Goal: Information Seeking & Learning: Learn about a topic

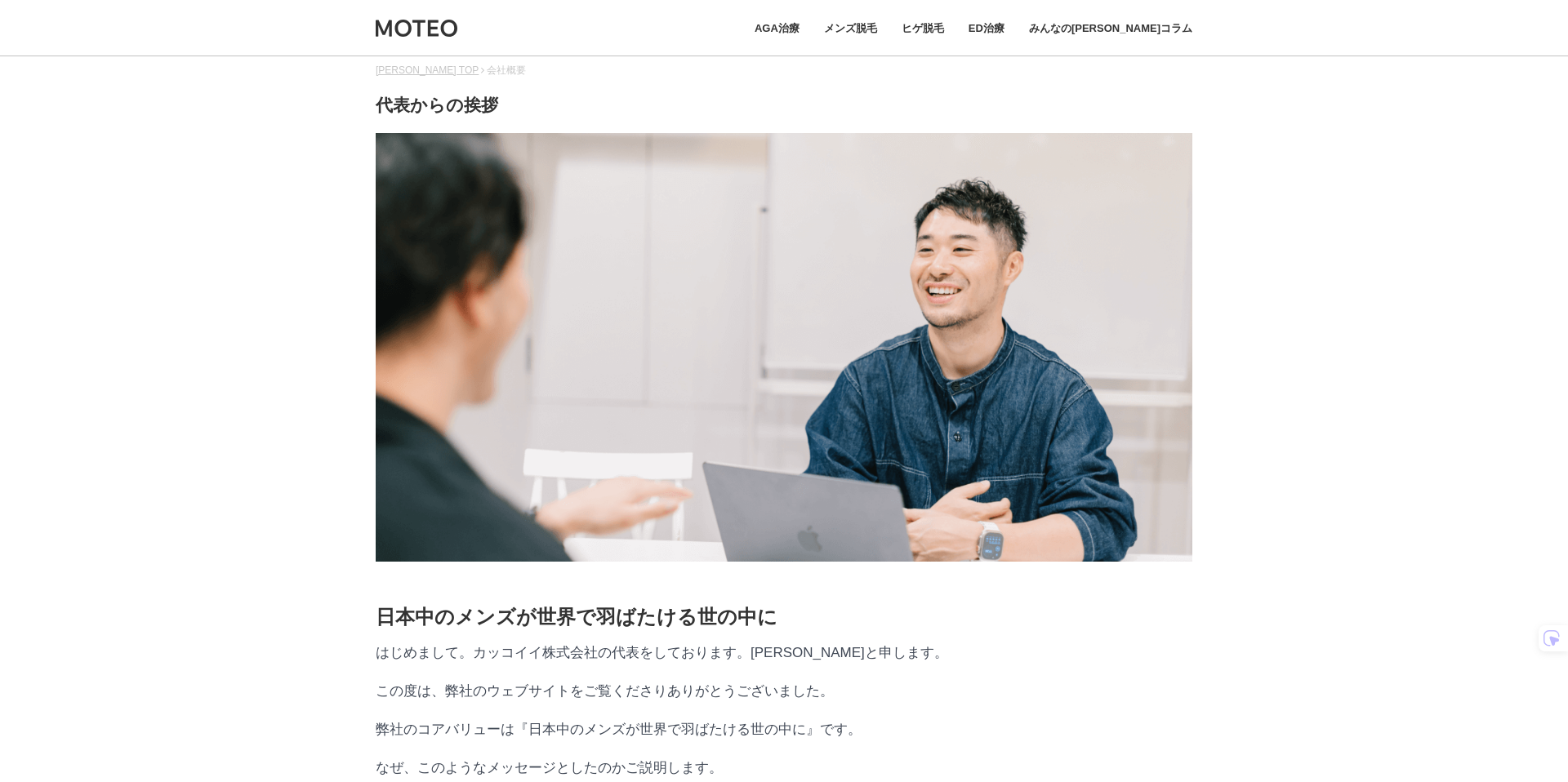
click at [392, 11] on div "AGA治療 メンズ脱毛 ヒゲ脱毛 ED治療 みんなのMOTEOコラム" at bounding box center [784, 28] width 817 height 56
click at [411, 36] on img at bounding box center [417, 28] width 82 height 21
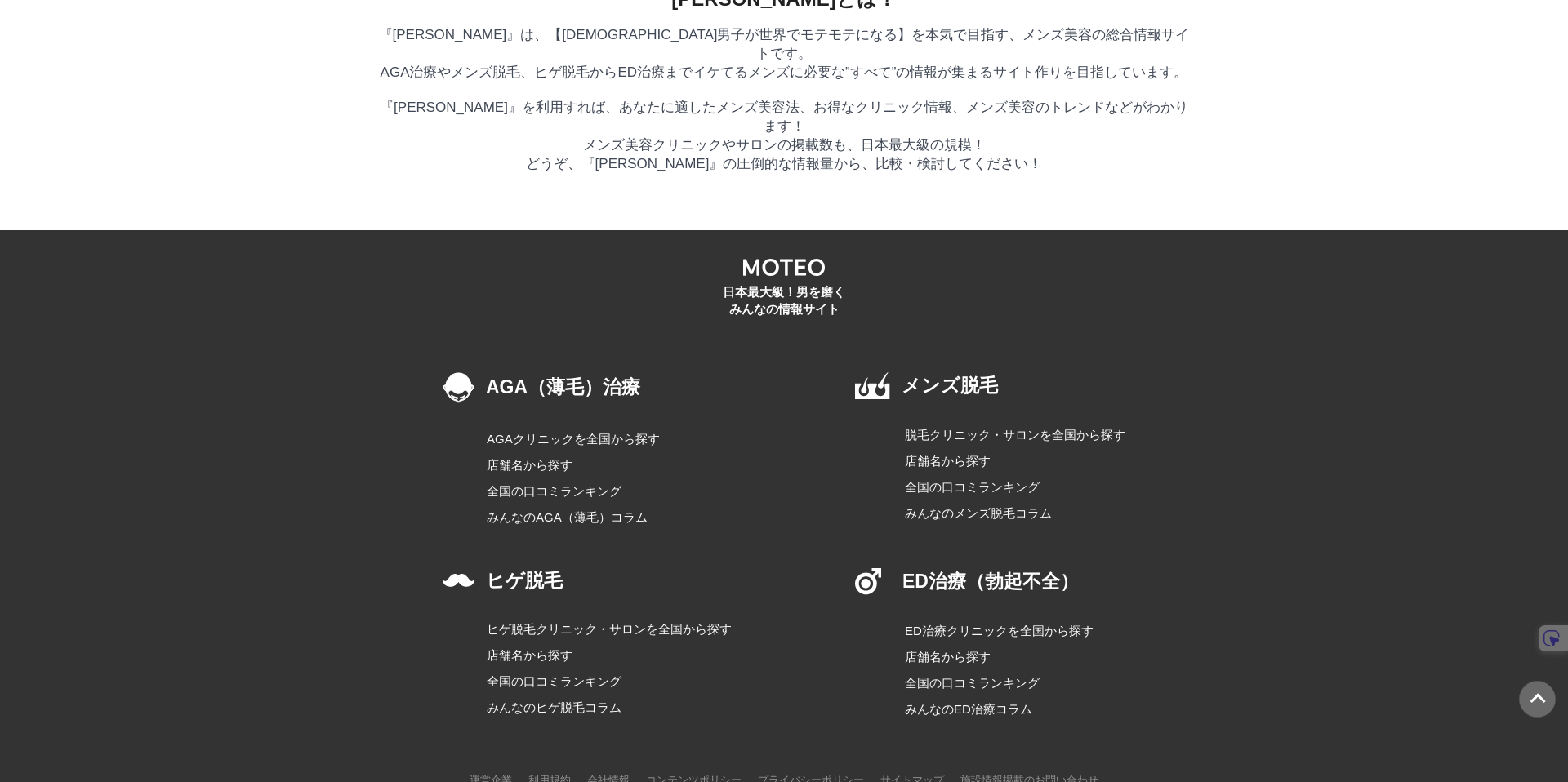
scroll to position [9235, 0]
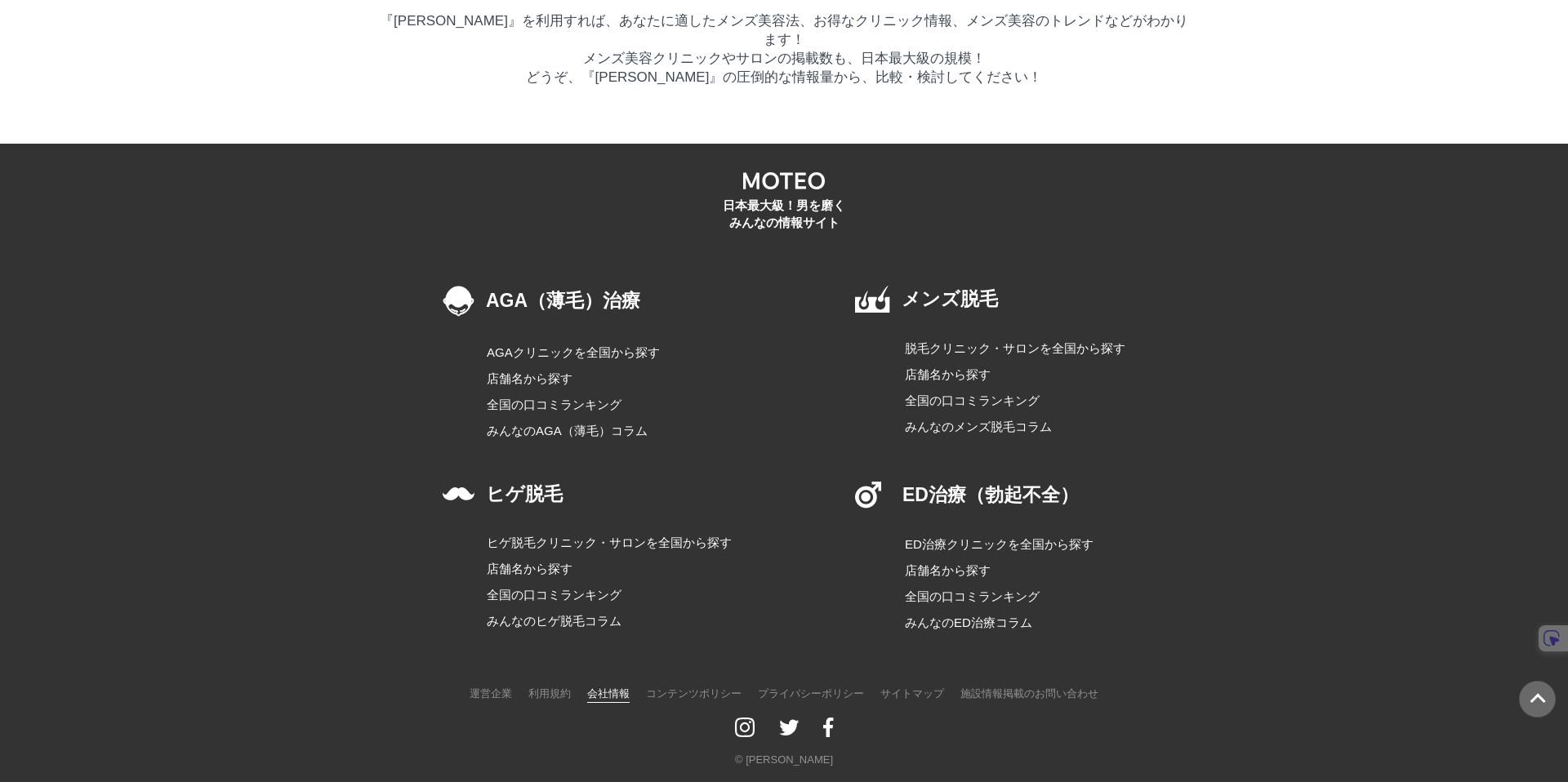
click at [596, 687] on link "会社情報" at bounding box center [609, 693] width 43 height 21
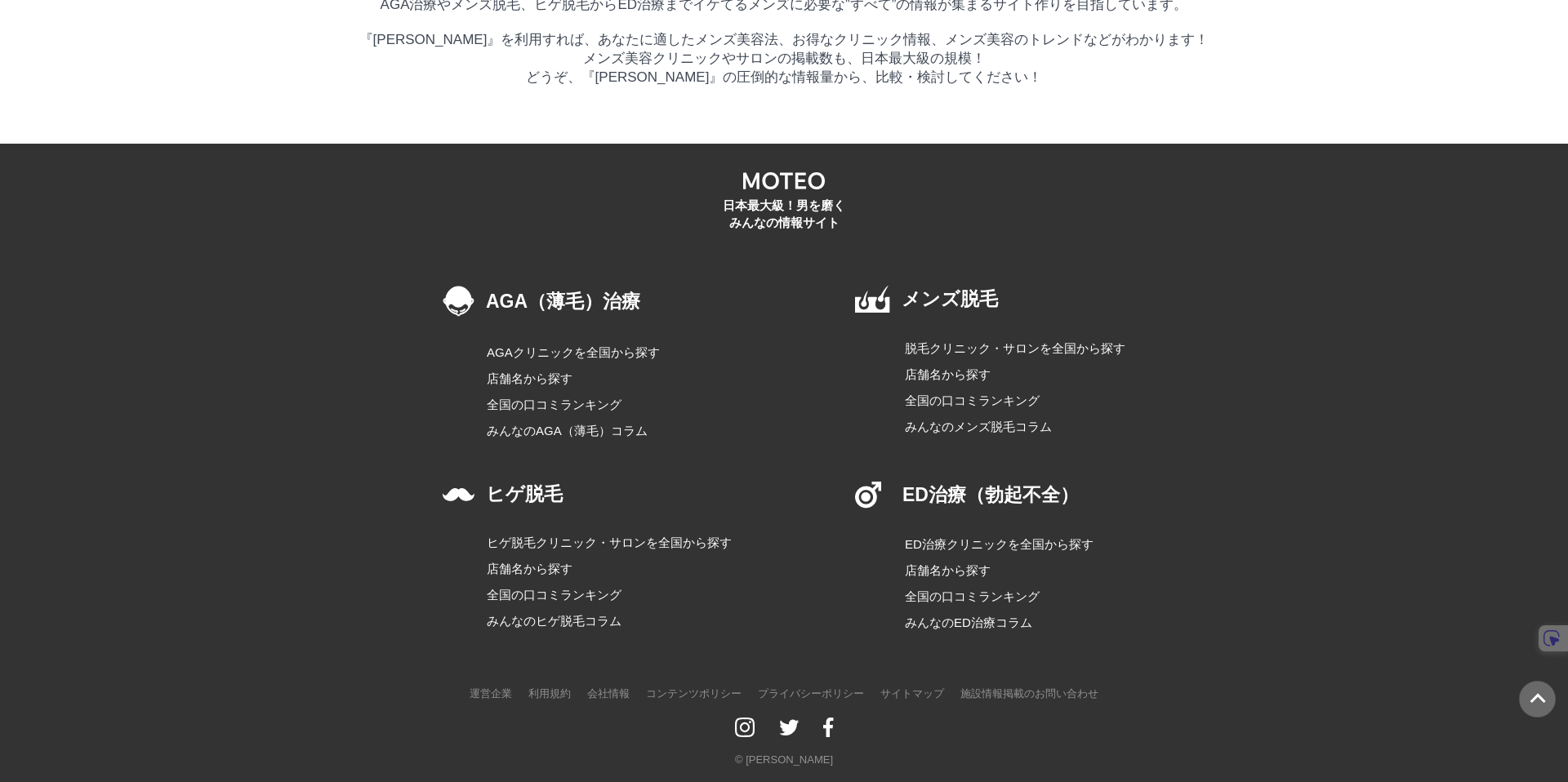
scroll to position [3336, 0]
click at [856, 482] on img at bounding box center [868, 495] width 27 height 27
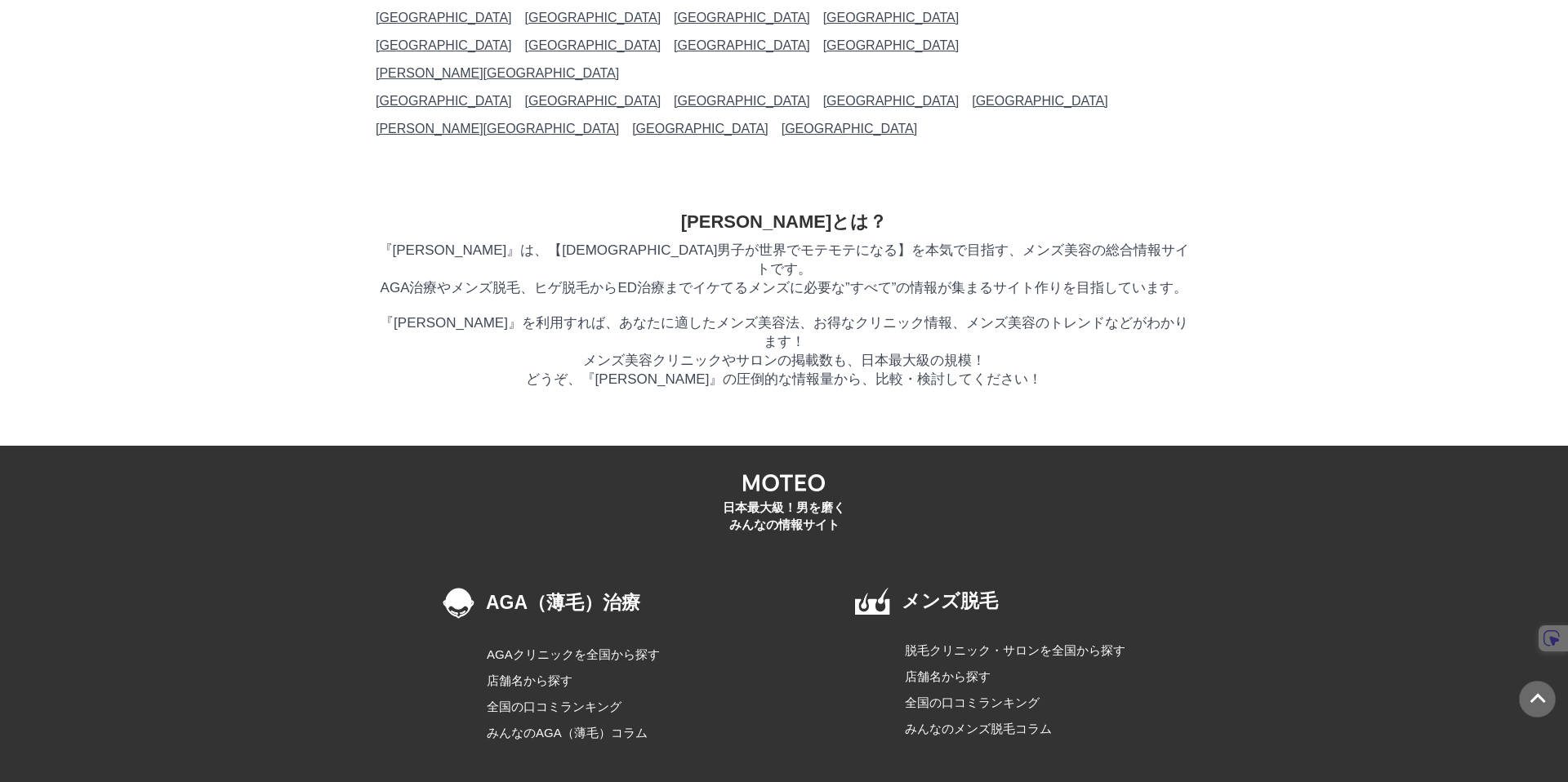
scroll to position [7677, 0]
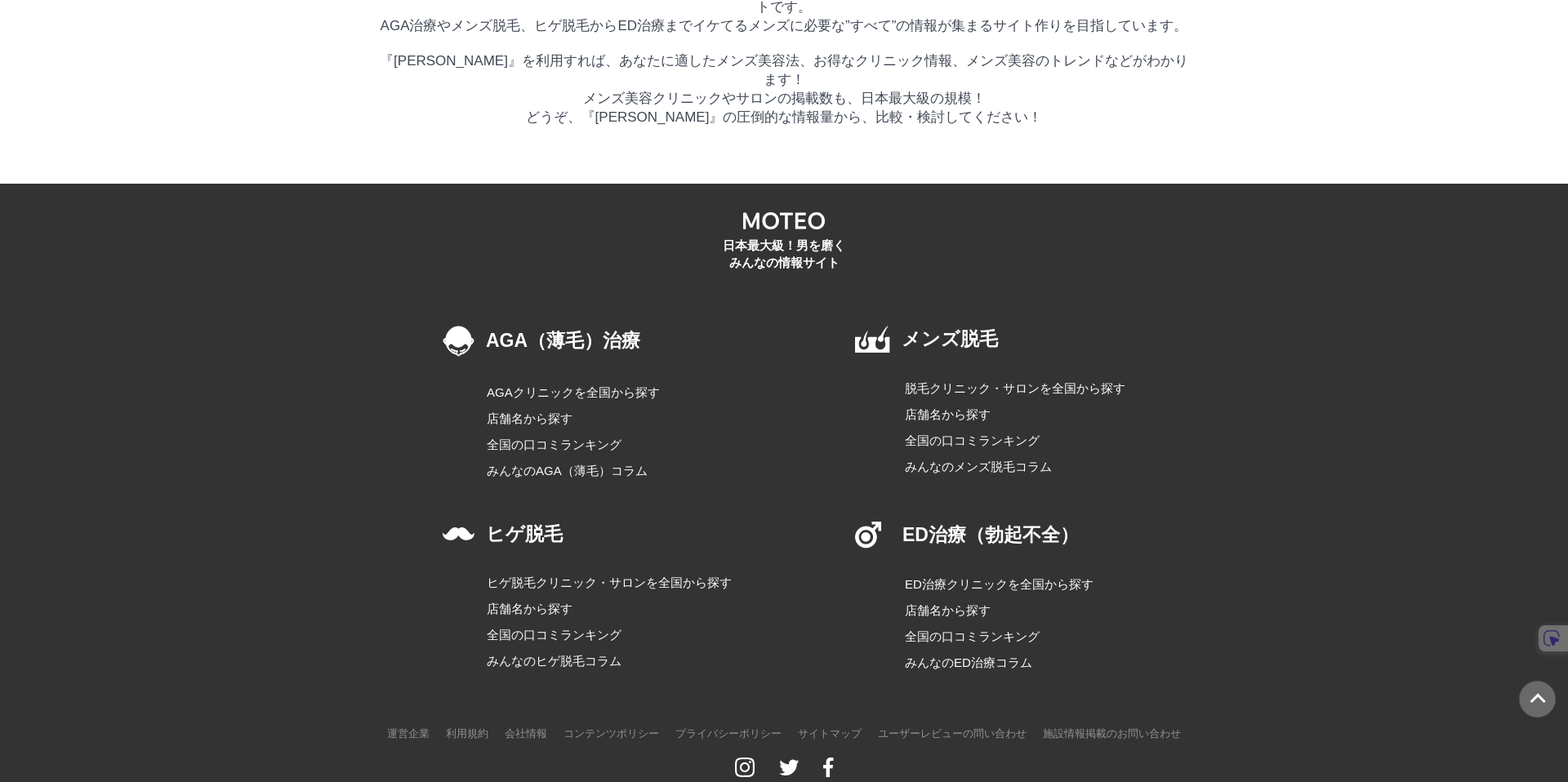
click at [571, 383] on link "AGAクリニックを全国から探す" at bounding box center [599, 392] width 227 height 20
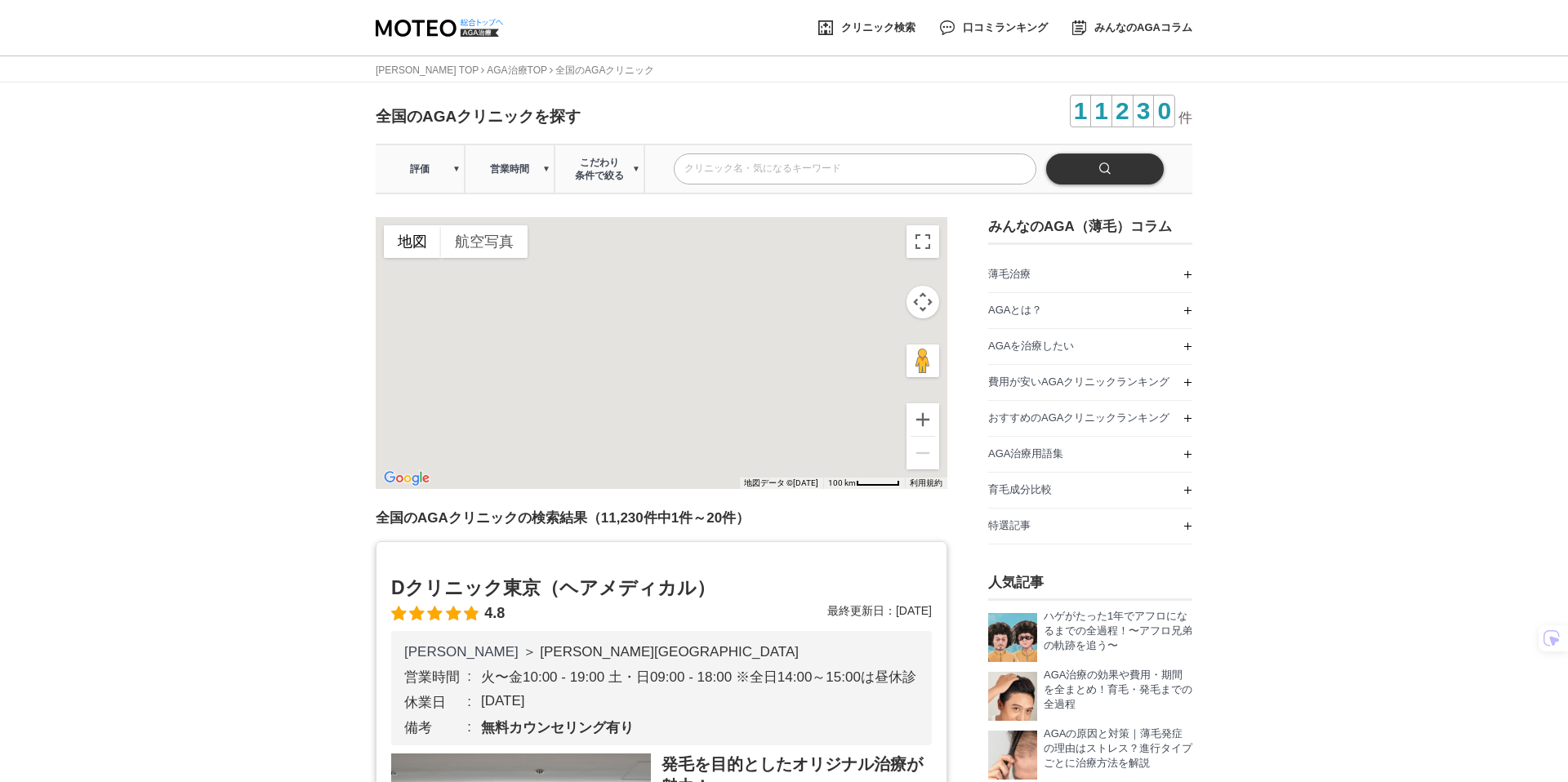
click at [387, 114] on h1 "全国のAGAクリニックを探す" at bounding box center [478, 117] width 205 height 21
click at [873, 23] on span "クリニック検索" at bounding box center [878, 27] width 75 height 10
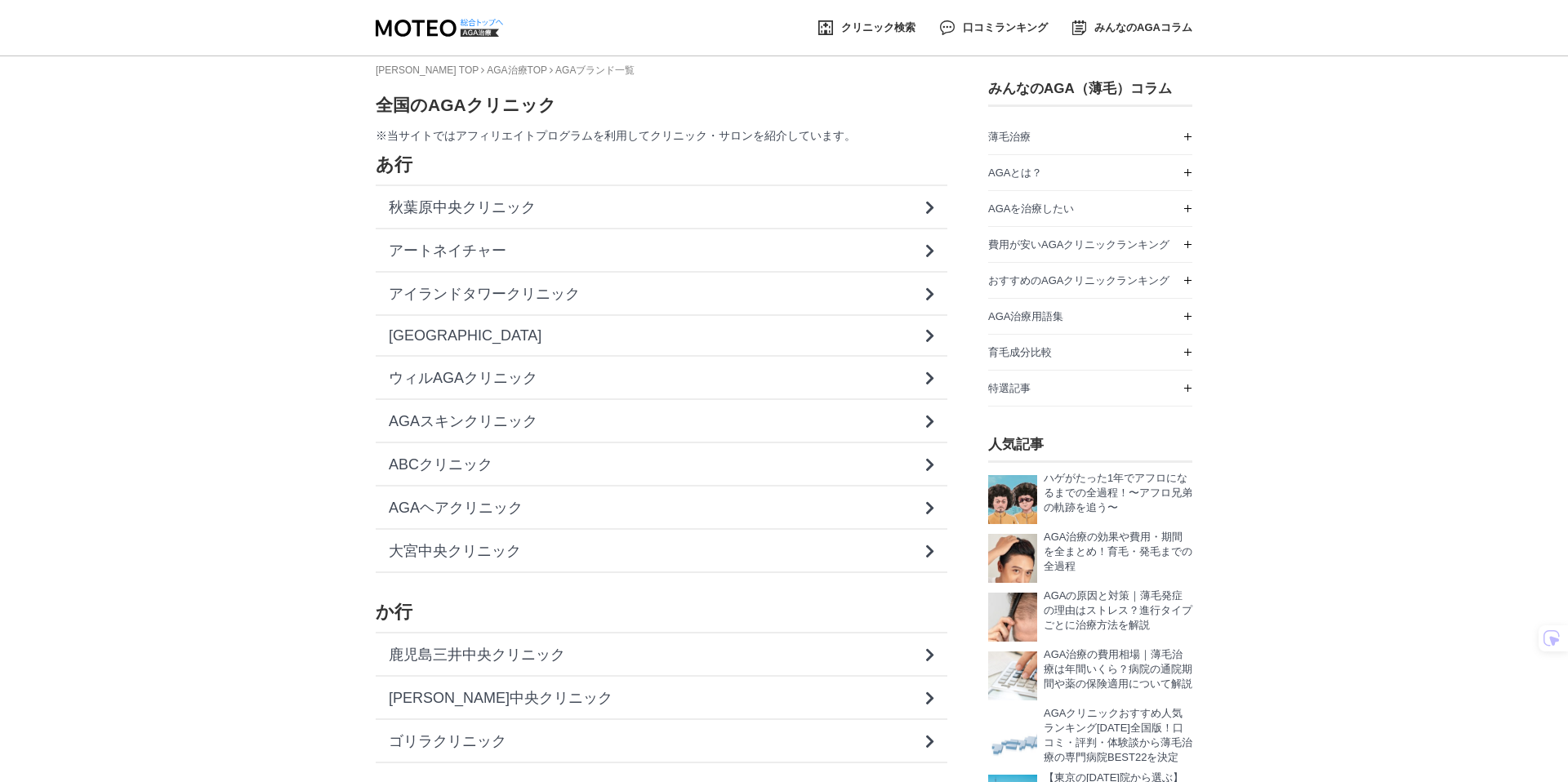
click at [1097, 508] on p "ハゲがたった1年でアフロになるまでの全過程！〜アフロ兄弟の軌跡を追う〜" at bounding box center [1117, 492] width 148 height 44
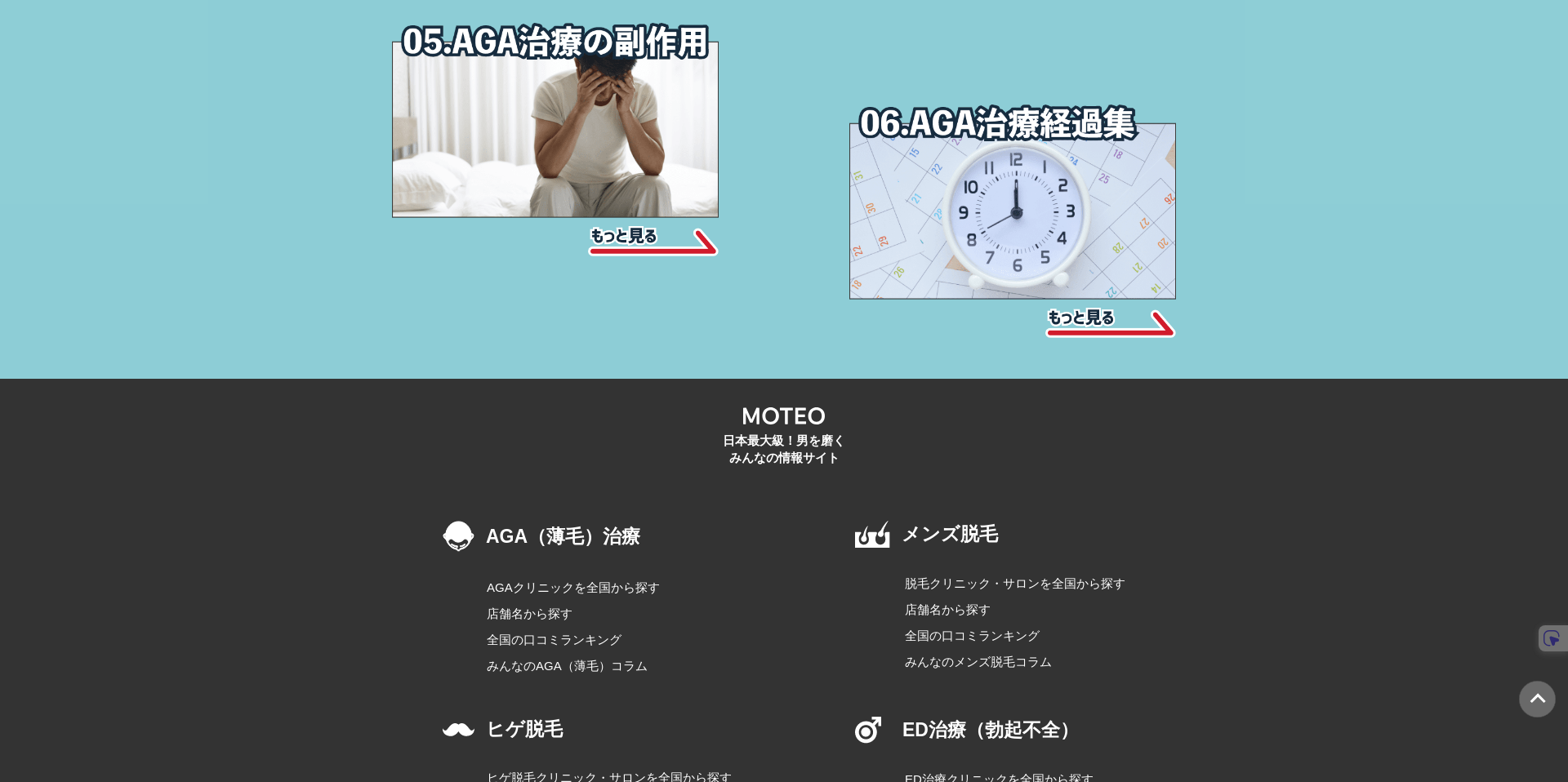
scroll to position [6276, 0]
